Goal: Information Seeking & Learning: Understand process/instructions

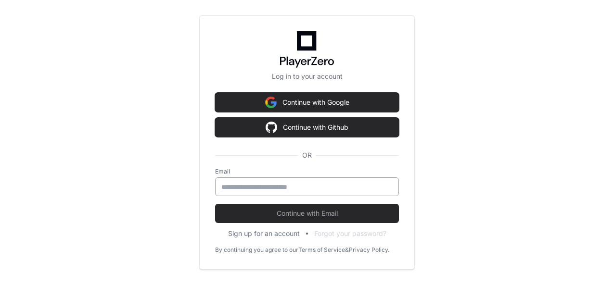
click at [302, 188] on input "email" at bounding box center [306, 187] width 171 height 10
click at [214, 156] on div "Log in to your account Continue with Google Continue with Github OR Email Conti…" at bounding box center [306, 142] width 215 height 254
click at [309, 183] on input "email" at bounding box center [306, 187] width 171 height 10
type input "**********"
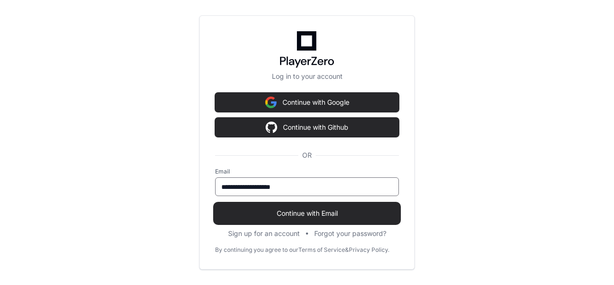
click at [308, 214] on span "Continue with Email" at bounding box center [307, 214] width 184 height 10
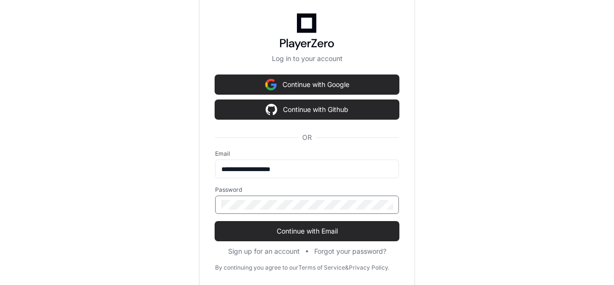
click at [215, 222] on button "Continue with Email" at bounding box center [307, 231] width 184 height 19
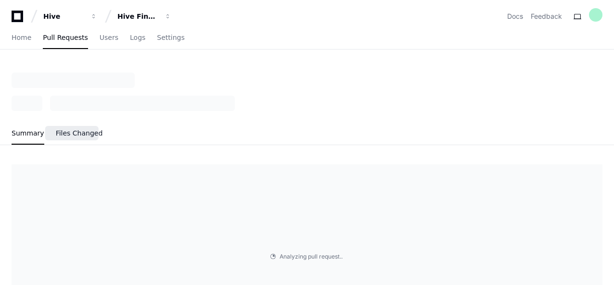
click at [69, 135] on span "Files Changed" at bounding box center [79, 133] width 47 height 6
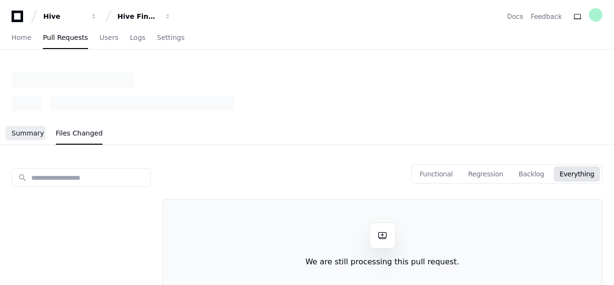
click at [21, 139] on link "Summary" at bounding box center [28, 134] width 33 height 22
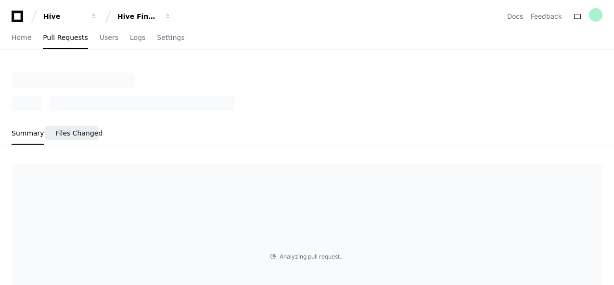
click at [81, 138] on link "Files Changed" at bounding box center [79, 134] width 47 height 22
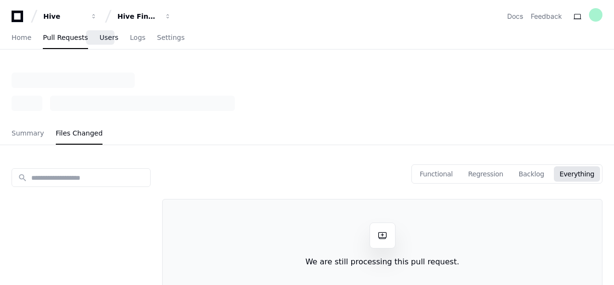
click at [103, 36] on span "Users" at bounding box center [109, 38] width 19 height 6
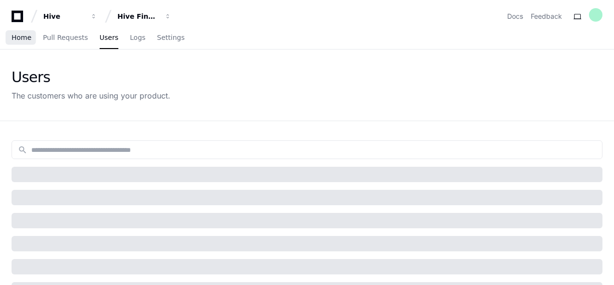
click at [27, 40] on span "Home" at bounding box center [22, 38] width 20 height 6
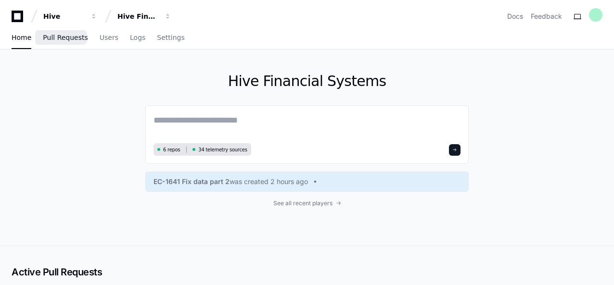
click at [62, 45] on link "Pull Requests" at bounding box center [65, 38] width 45 height 22
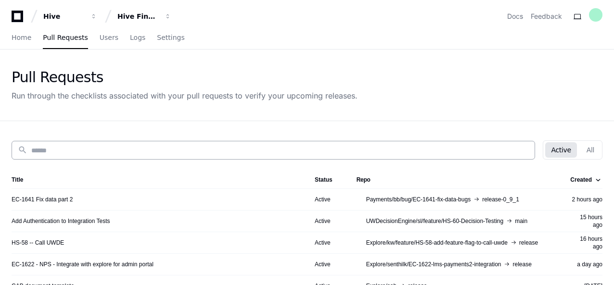
click at [123, 153] on input at bounding box center [279, 151] width 497 height 10
paste input "**********"
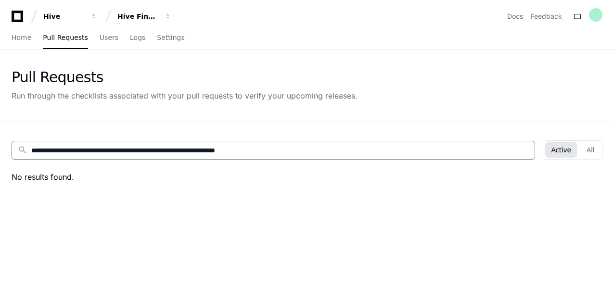
click at [265, 147] on input "**********" at bounding box center [279, 151] width 497 height 10
type input "**********"
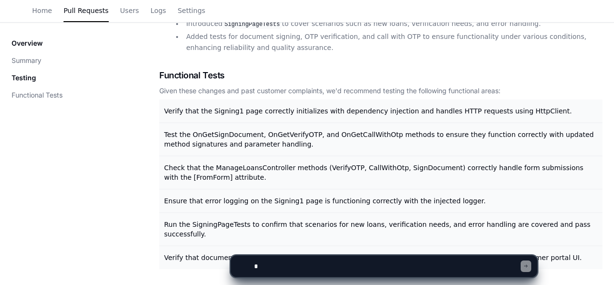
scroll to position [350, 0]
drag, startPoint x: 161, startPoint y: 87, endPoint x: 581, endPoint y: 265, distance: 456.4
click at [581, 265] on div "Overview Summary Testing Functional Tests Summary Dependency Injection and Code…" at bounding box center [307, 42] width 614 height 491
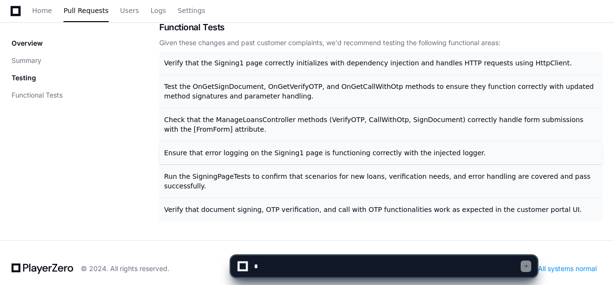
copy div "Given these changes and past customer complaints, we'd recommend testing the fo…"
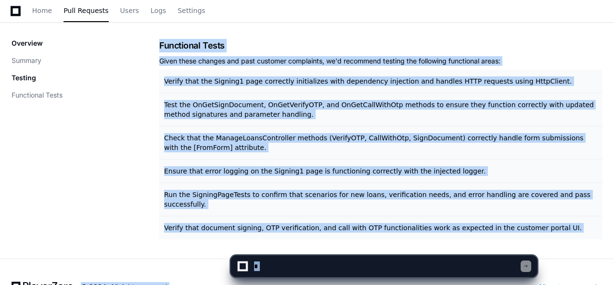
scroll to position [382, 0]
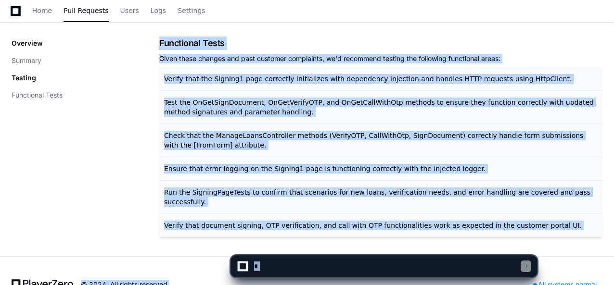
drag, startPoint x: 160, startPoint y: 69, endPoint x: 558, endPoint y: 224, distance: 427.7
click at [558, 224] on div "Functional Tests Given these changes and past customer complaints, we'd recomme…" at bounding box center [380, 137] width 443 height 201
copy div "Functional Tests Given these changes and past customer complaints, we'd recomme…"
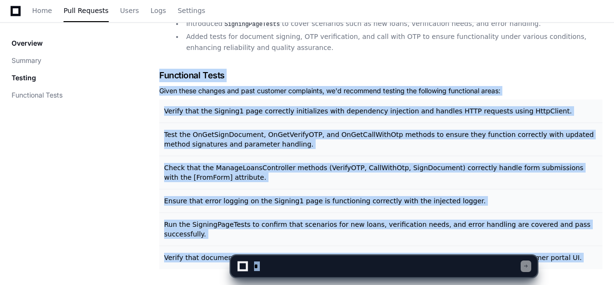
scroll to position [398, 0]
